Goal: Task Accomplishment & Management: Use online tool/utility

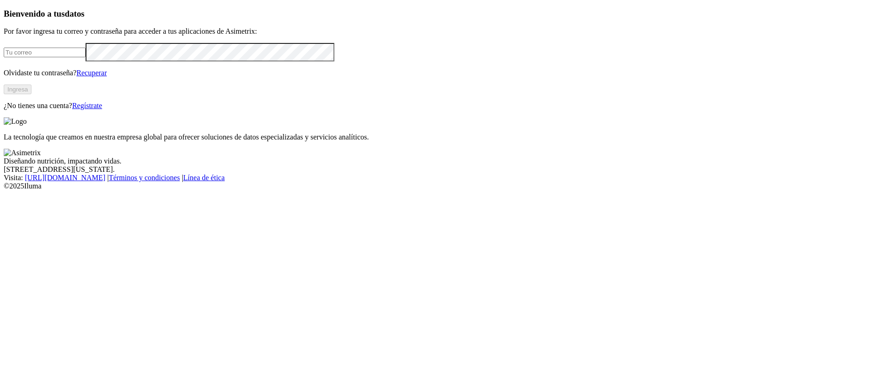
type input "[PERSON_NAME][EMAIL_ADDRESS][PERSON_NAME][DOMAIN_NAME]"
click at [31, 94] on button "Ingresa" at bounding box center [18, 90] width 28 height 10
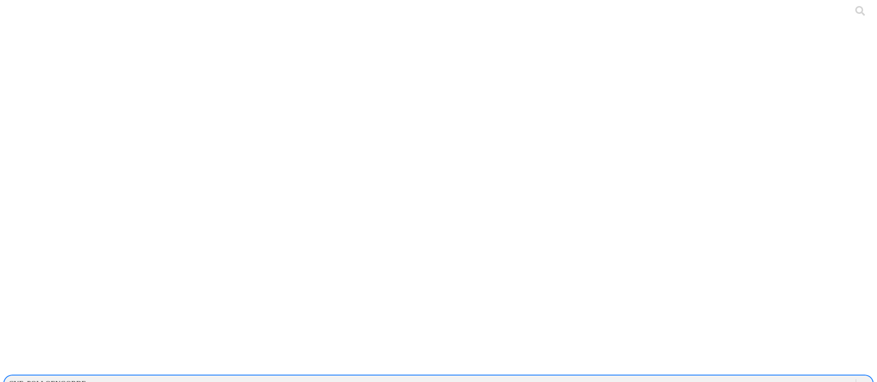
click at [86, 380] on div "CYF_POLLOENGORDE" at bounding box center [47, 384] width 77 height 8
